Goal: Task Accomplishment & Management: Manage account settings

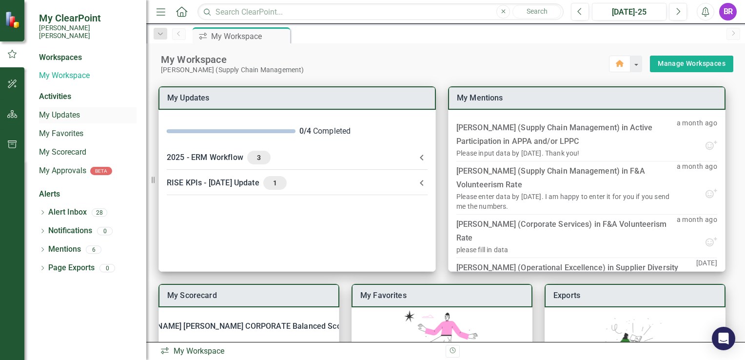
click at [62, 110] on link "My Updates" at bounding box center [88, 115] width 98 height 11
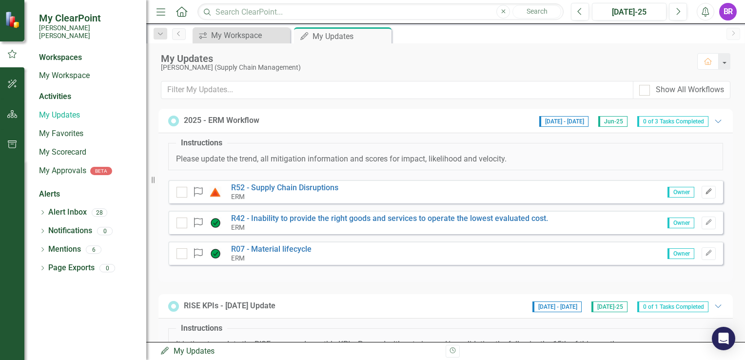
click at [705, 193] on icon "Edit" at bounding box center [708, 192] width 7 height 6
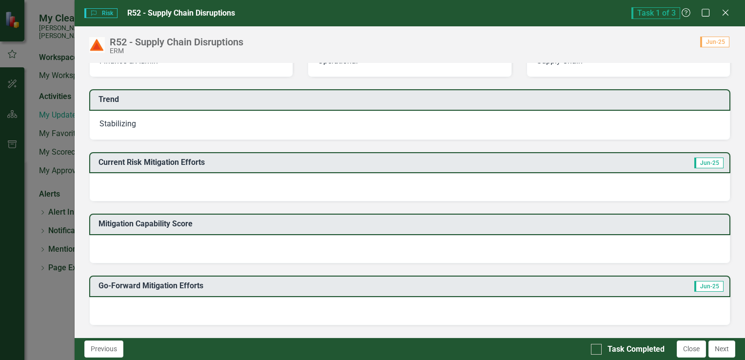
scroll to position [195, 0]
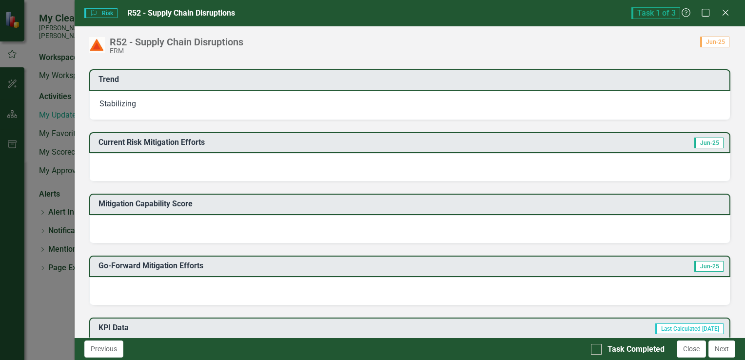
click at [211, 233] on div at bounding box center [409, 229] width 641 height 28
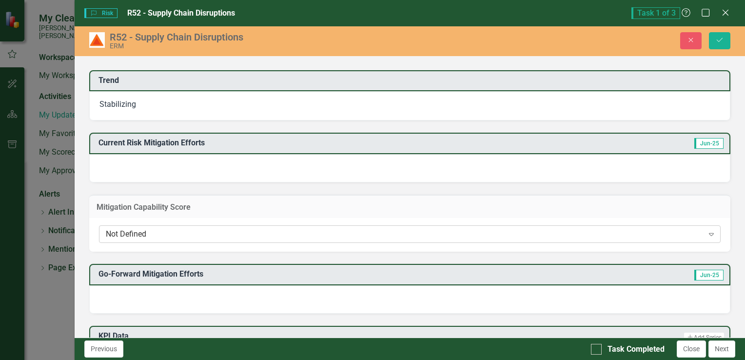
click at [707, 233] on icon "Expand" at bounding box center [712, 234] width 10 height 8
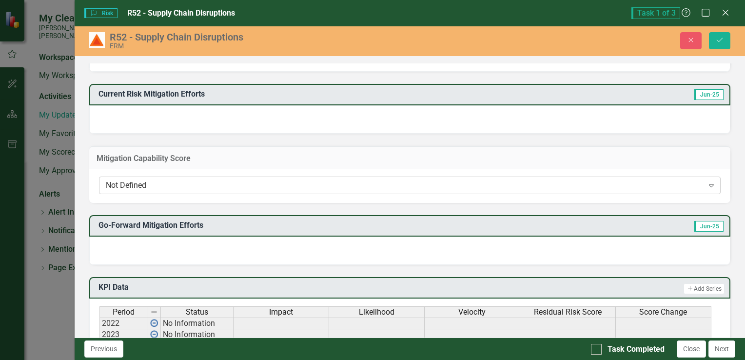
click at [707, 181] on icon "Expand" at bounding box center [712, 185] width 10 height 8
click at [199, 237] on div at bounding box center [409, 250] width 641 height 28
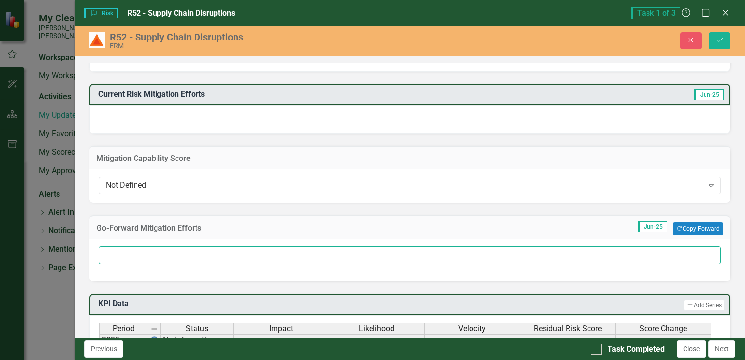
click at [201, 254] on input "text" at bounding box center [410, 255] width 622 height 18
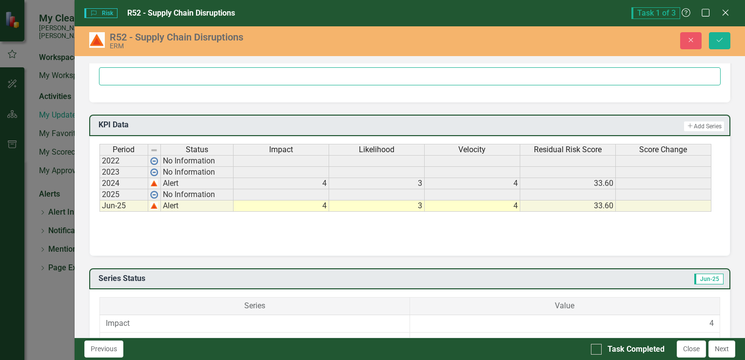
scroll to position [439, 0]
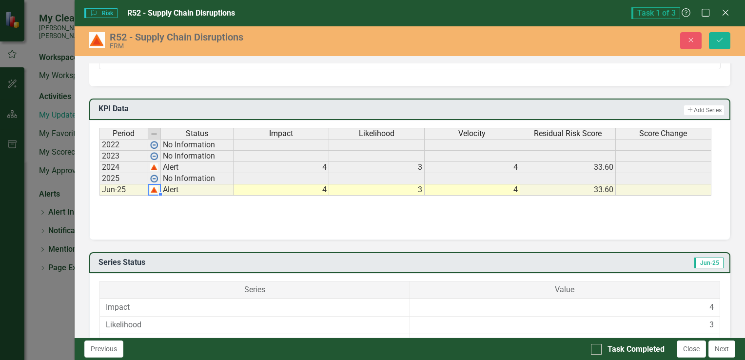
click at [154, 186] on img at bounding box center [154, 190] width 8 height 8
click at [112, 186] on td "Jun-25" at bounding box center [123, 189] width 49 height 11
click at [112, 185] on td "Jun-25" at bounding box center [123, 189] width 49 height 11
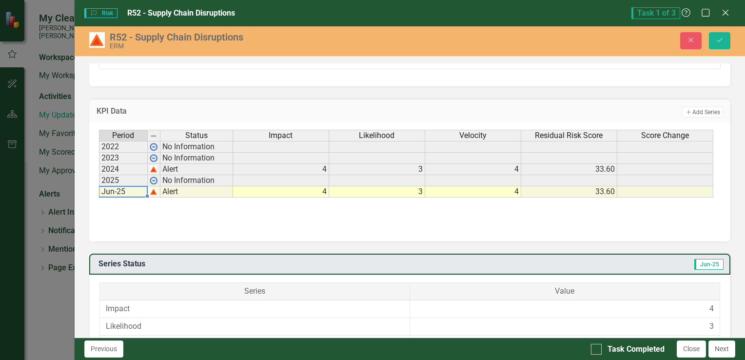
click at [112, 186] on td "Jun-25" at bounding box center [123, 191] width 49 height 11
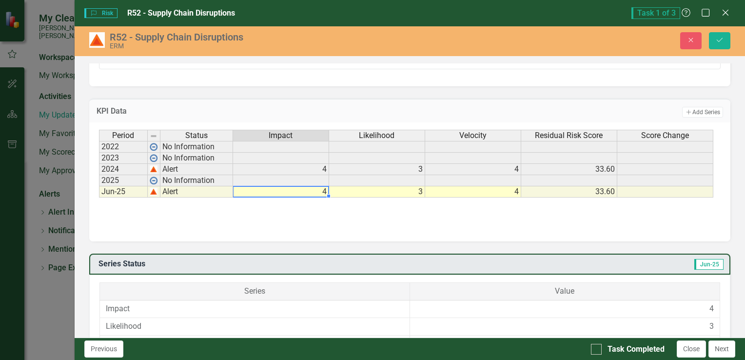
click at [275, 188] on td "4" at bounding box center [281, 191] width 96 height 11
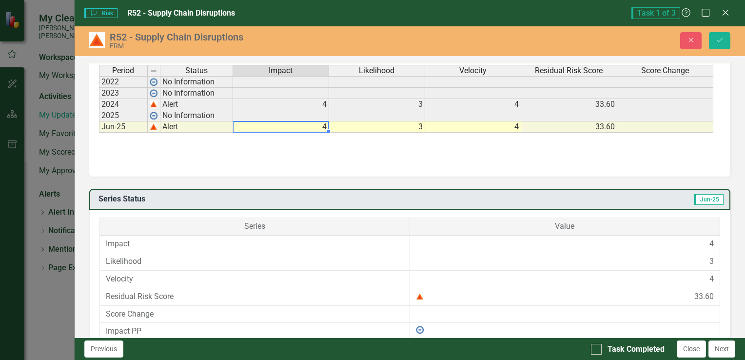
scroll to position [488, 0]
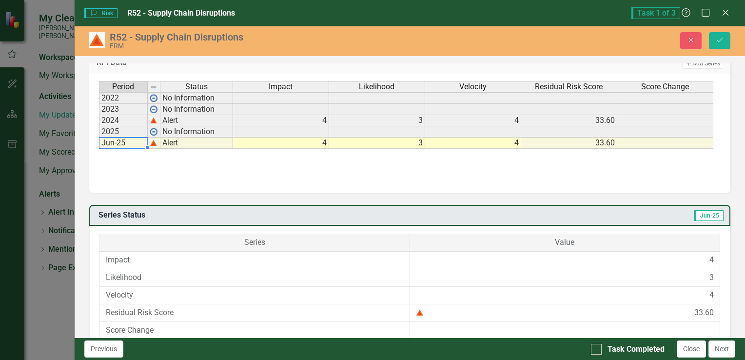
click at [137, 138] on td "Jun-25" at bounding box center [123, 142] width 49 height 11
click at [146, 145] on div "Period Status 2022 No Information 2023 No Information 2024 Alert 2025 No Inform…" at bounding box center [167, 115] width 136 height 68
click at [146, 145] on div at bounding box center [147, 146] width 4 height 3
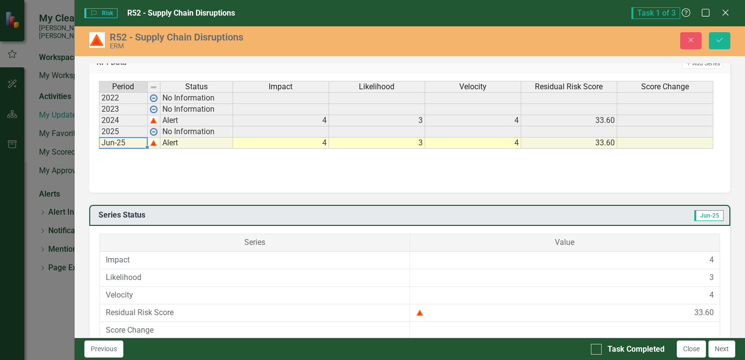
click at [137, 140] on td "Jun-25" at bounding box center [123, 142] width 49 height 11
click at [153, 141] on img at bounding box center [154, 143] width 8 height 8
click at [190, 145] on div "Period Status Impact Likelihood Velocity Residual Risk Score Score Change 2022 …" at bounding box center [410, 130] width 622 height 98
click at [275, 138] on td "4" at bounding box center [281, 142] width 96 height 11
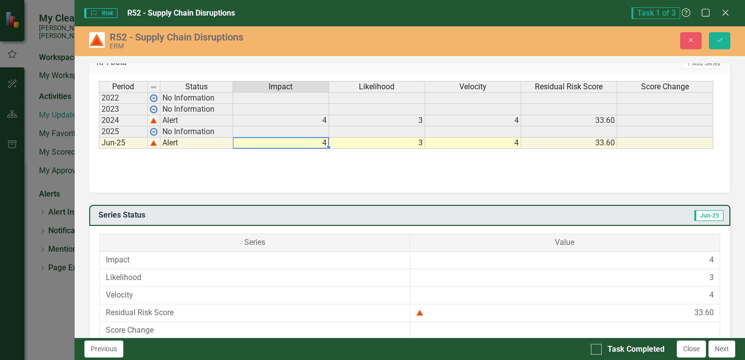
click at [140, 137] on td "Jun-25" at bounding box center [123, 142] width 49 height 11
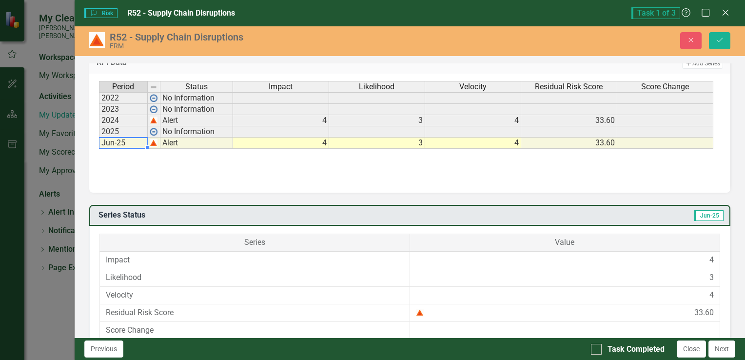
click at [140, 137] on td "Jun-25" at bounding box center [123, 142] width 49 height 11
click at [195, 172] on div "Period Status Impact Likelihood Velocity Residual Risk Score Score Change 2022 …" at bounding box center [410, 130] width 622 height 98
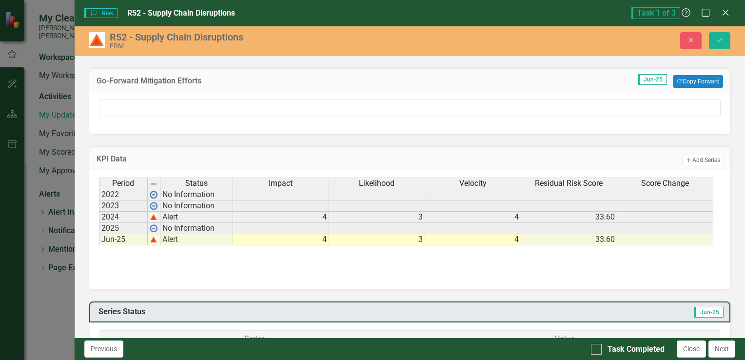
scroll to position [391, 0]
click at [137, 235] on td "Jun-25" at bounding box center [123, 240] width 49 height 11
drag, startPoint x: 137, startPoint y: 233, endPoint x: 115, endPoint y: 231, distance: 22.5
click at [115, 235] on td "Jun-25" at bounding box center [123, 240] width 49 height 11
click at [144, 235] on td "Jun-25" at bounding box center [123, 240] width 49 height 11
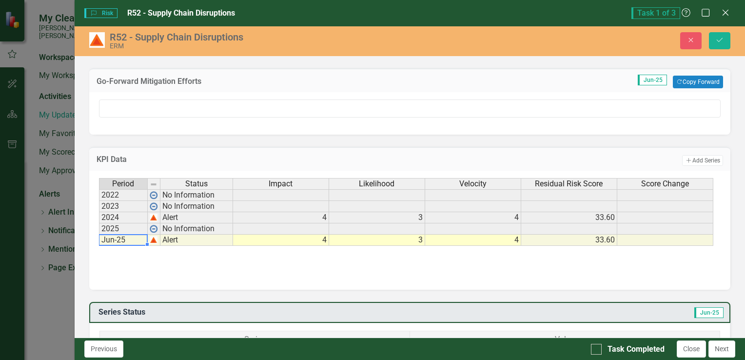
click at [99, 240] on div "Period Status Impact Likelihood Velocity Residual Risk Score Score Change 2022 …" at bounding box center [99, 212] width 0 height 68
click at [132, 235] on td "Jun-25" at bounding box center [123, 240] width 49 height 11
click at [122, 201] on td "2023" at bounding box center [123, 206] width 49 height 11
click at [122, 214] on td "2024" at bounding box center [123, 217] width 49 height 11
click at [125, 223] on td "2025" at bounding box center [123, 228] width 49 height 11
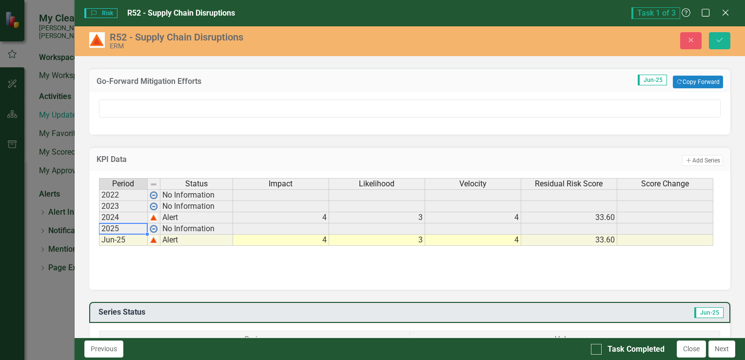
click at [188, 223] on td "No Information" at bounding box center [196, 228] width 73 height 11
click at [154, 225] on img at bounding box center [154, 229] width 8 height 8
click at [154, 253] on div "Period Status Impact Likelihood Velocity Residual Risk Score Score Change 2022 …" at bounding box center [410, 227] width 622 height 98
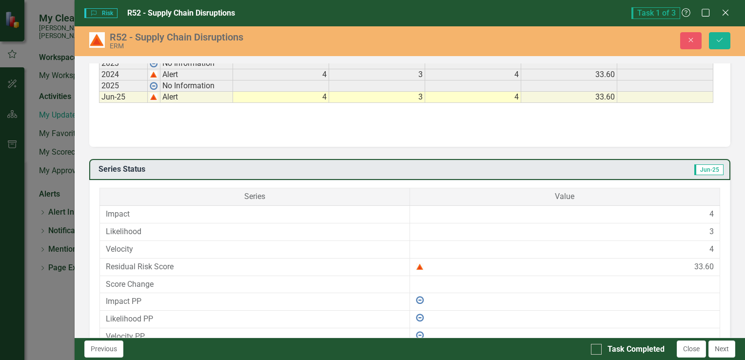
scroll to position [537, 0]
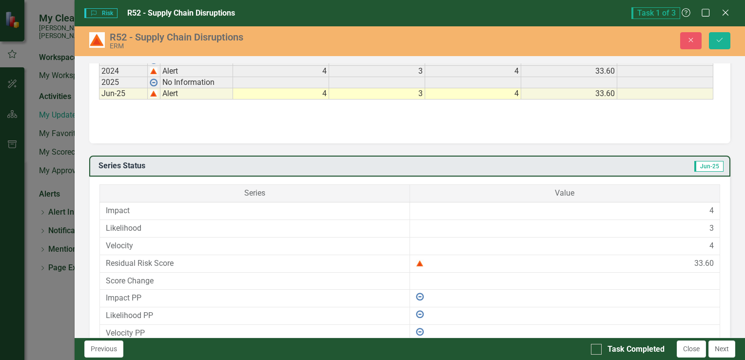
click at [410, 264] on td "33.60" at bounding box center [565, 264] width 310 height 18
click at [416, 261] on img at bounding box center [420, 263] width 8 height 8
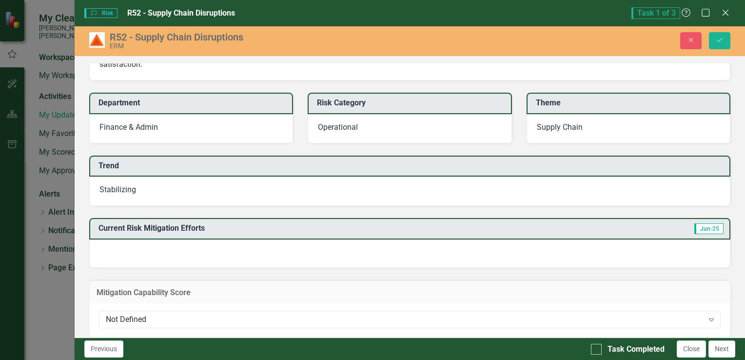
scroll to position [0, 0]
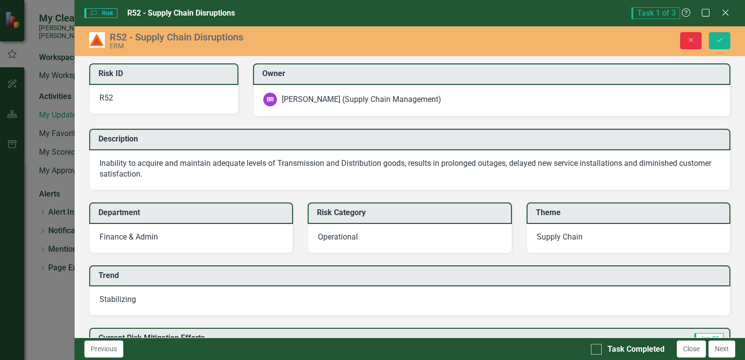
click at [690, 39] on icon "Close" at bounding box center [691, 40] width 9 height 7
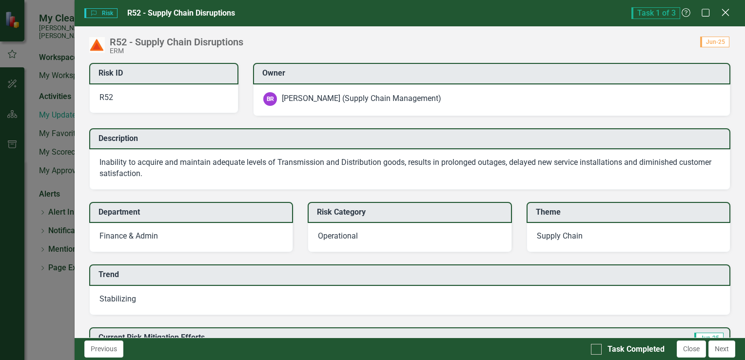
click at [723, 11] on icon at bounding box center [725, 12] width 7 height 7
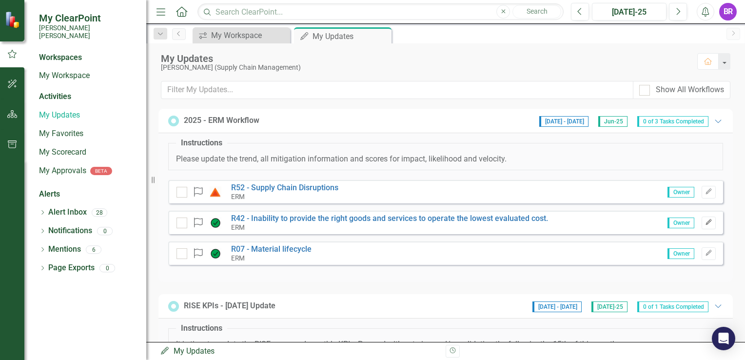
click at [705, 220] on icon "Edit" at bounding box center [708, 222] width 7 height 6
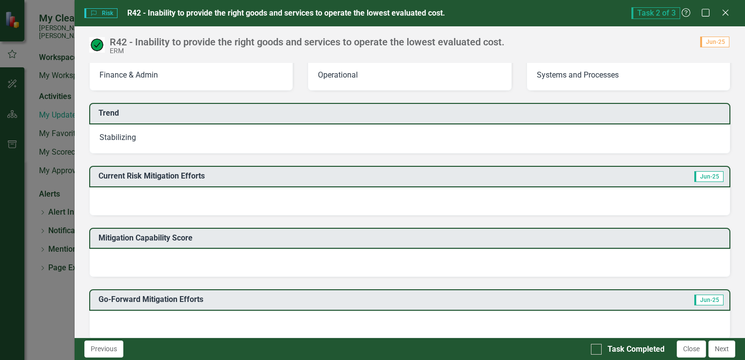
scroll to position [244, 0]
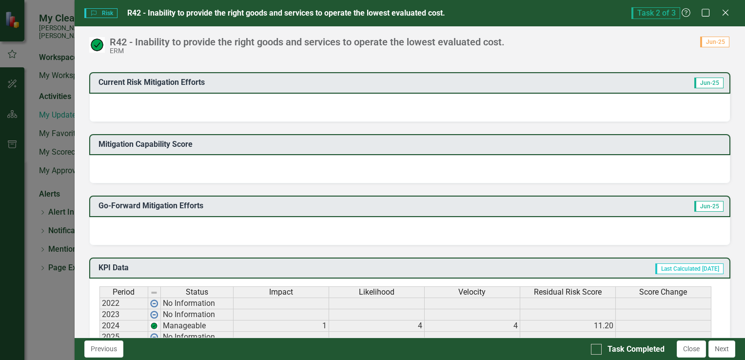
click at [341, 231] on div at bounding box center [409, 231] width 641 height 28
click at [341, 229] on div at bounding box center [409, 231] width 641 height 28
